Goal: Check status

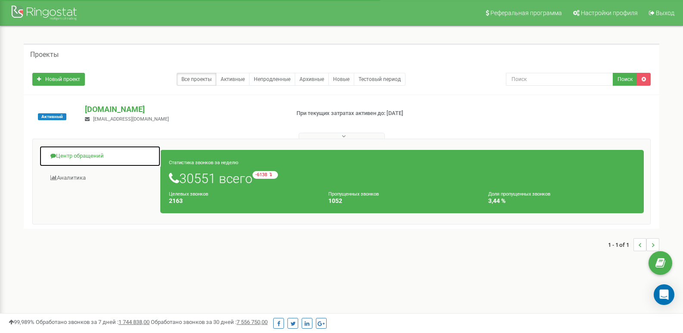
click at [89, 150] on link "Центр обращений" at bounding box center [99, 156] width 121 height 21
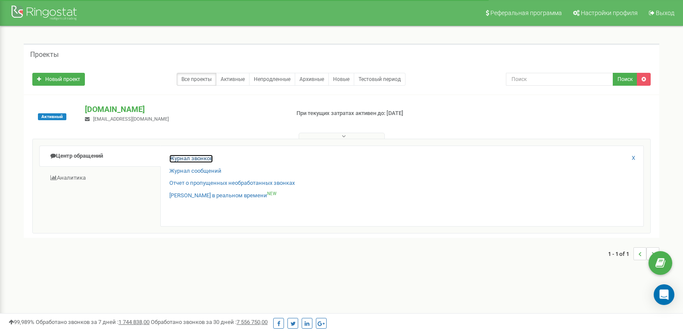
click at [177, 156] on link "Журнал звонков" at bounding box center [191, 159] width 44 height 8
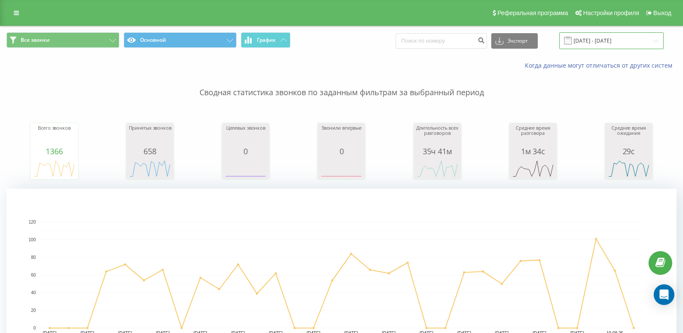
click at [636, 40] on input "[DATE] - [DATE]" at bounding box center [611, 40] width 104 height 17
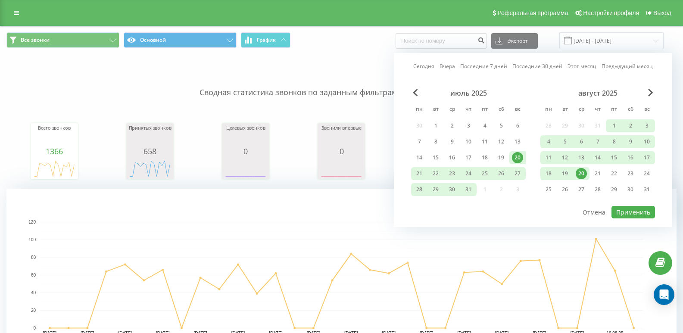
click at [582, 175] on div "20" at bounding box center [580, 173] width 11 height 11
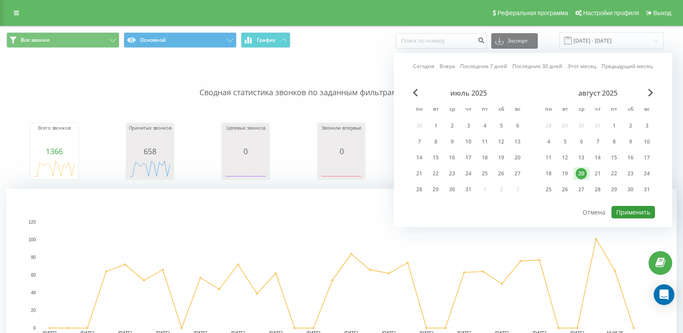
click at [622, 207] on button "Применить" at bounding box center [633, 212] width 44 height 12
type input "[DATE] - [DATE]"
